Goal: Check status: Check status

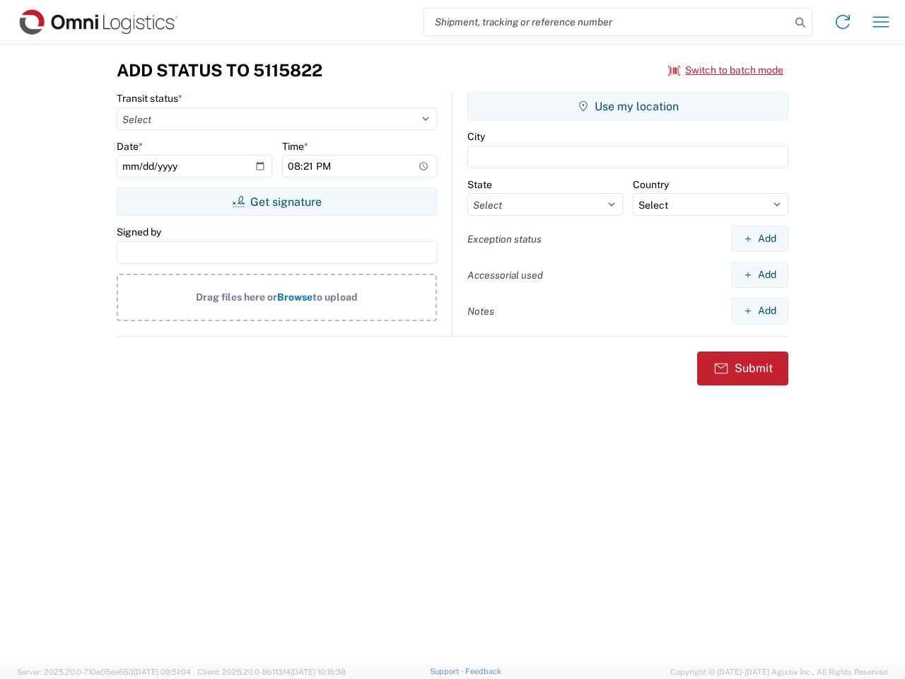
click at [608, 22] on input "search" at bounding box center [607, 21] width 366 height 27
click at [801, 23] on icon at bounding box center [801, 23] width 20 height 20
click at [843, 22] on icon at bounding box center [843, 22] width 23 height 23
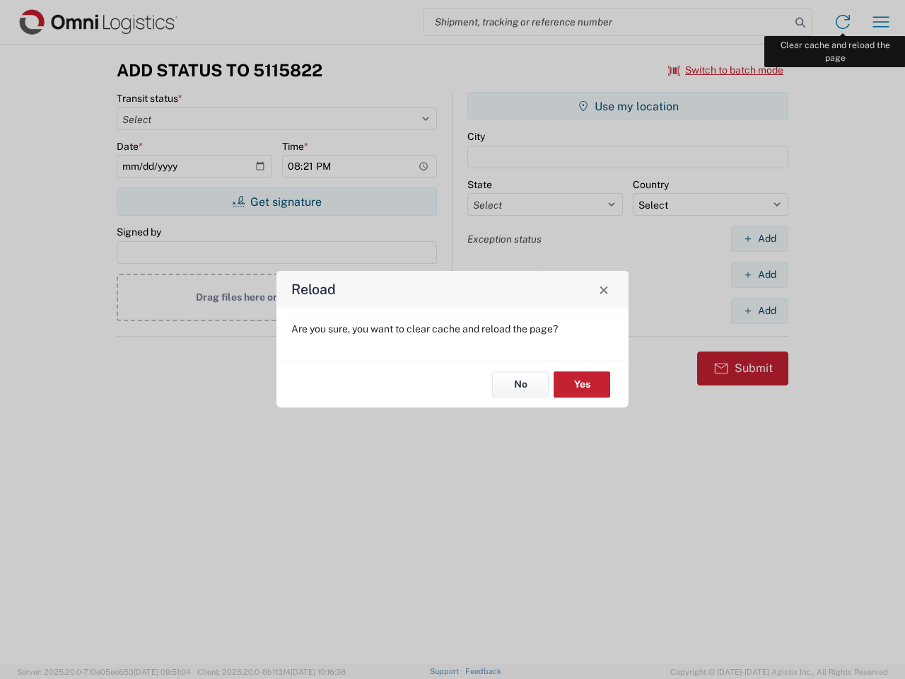
click at [881, 22] on div "Reload Are you sure, you want to clear cache and reload the page? No Yes" at bounding box center [452, 339] width 905 height 679
click at [726, 70] on div "Reload Are you sure, you want to clear cache and reload the page? No Yes" at bounding box center [452, 339] width 905 height 679
click at [277, 202] on div "Reload Are you sure, you want to clear cache and reload the page? No Yes" at bounding box center [452, 339] width 905 height 679
click at [628, 106] on div "Reload Are you sure, you want to clear cache and reload the page? No Yes" at bounding box center [452, 339] width 905 height 679
click at [760, 238] on div "Reload Are you sure, you want to clear cache and reload the page? No Yes" at bounding box center [452, 339] width 905 height 679
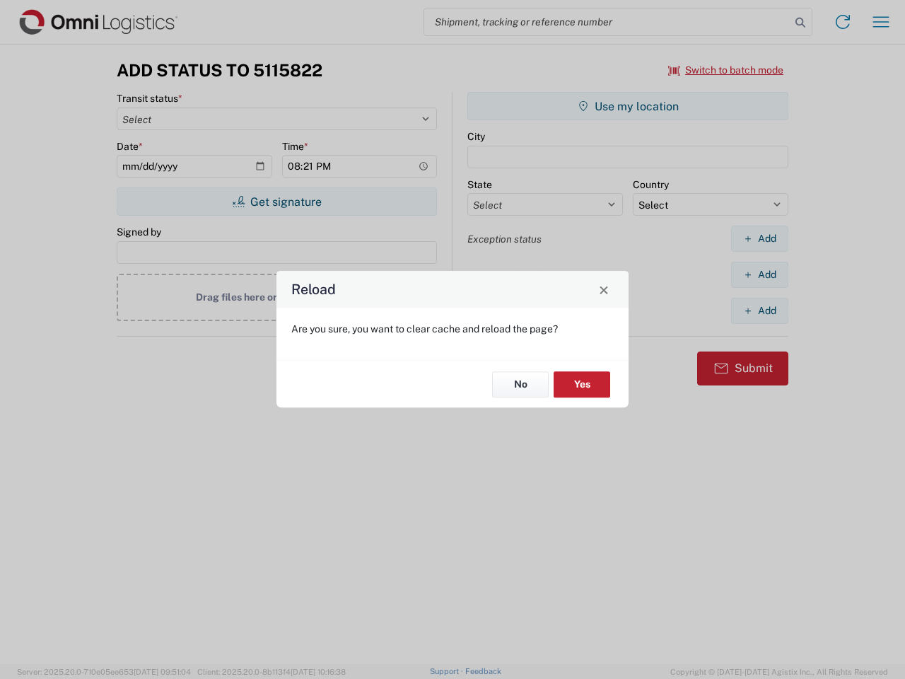
click at [760, 274] on div "Reload Are you sure, you want to clear cache and reload the page? No Yes" at bounding box center [452, 339] width 905 height 679
click at [760, 311] on div "Reload Are you sure, you want to clear cache and reload the page? No Yes" at bounding box center [452, 339] width 905 height 679
